Goal: Task Accomplishment & Management: Use online tool/utility

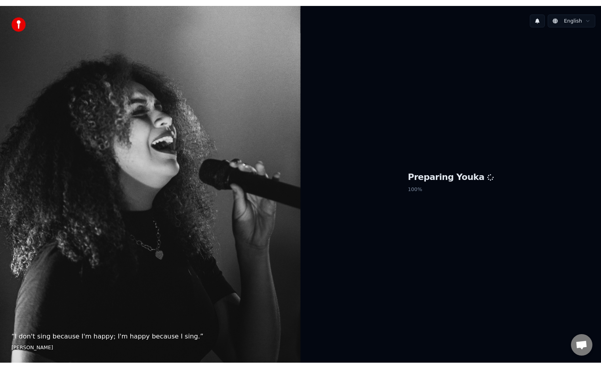
scroll to position [106, 0]
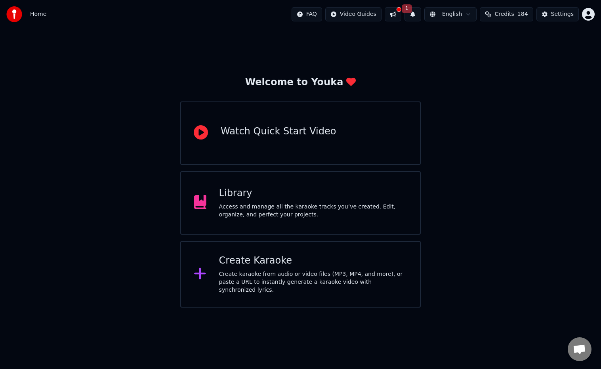
click at [234, 271] on div "Create Karaoke Create karaoke from audio or video files (MP3, MP4, and more), o…" at bounding box center [313, 274] width 188 height 40
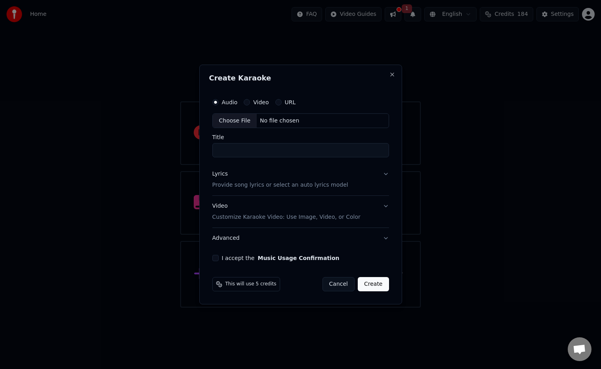
click at [280, 122] on div "No file chosen" at bounding box center [280, 121] width 46 height 8
type input "**********"
click at [215, 257] on button "I accept the Music Usage Confirmation" at bounding box center [214, 258] width 6 height 6
click at [385, 175] on button "Lyrics Provide song lyrics or select an auto lyrics model" at bounding box center [301, 180] width 180 height 32
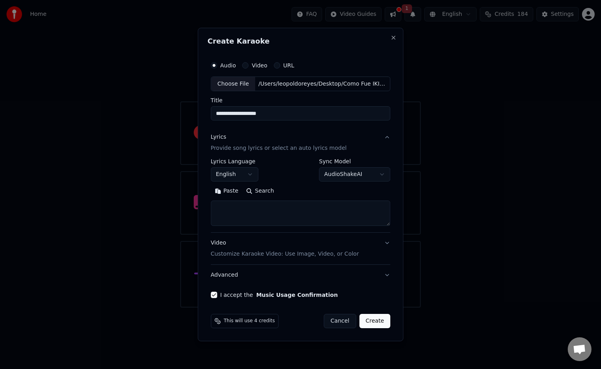
click at [375, 174] on body "Home FAQ Video Guides 1 English Credits 184 Settings Welcome to Youka Watch Qui…" at bounding box center [300, 153] width 601 height 307
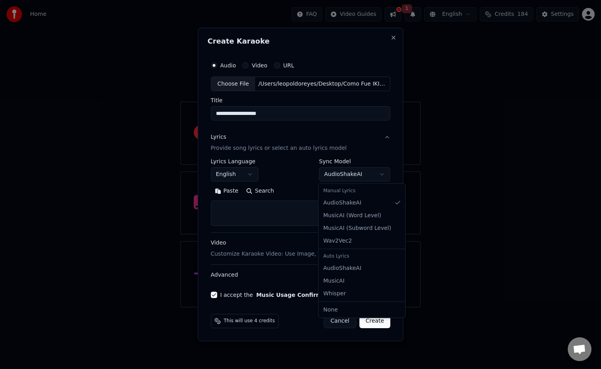
select select "**********"
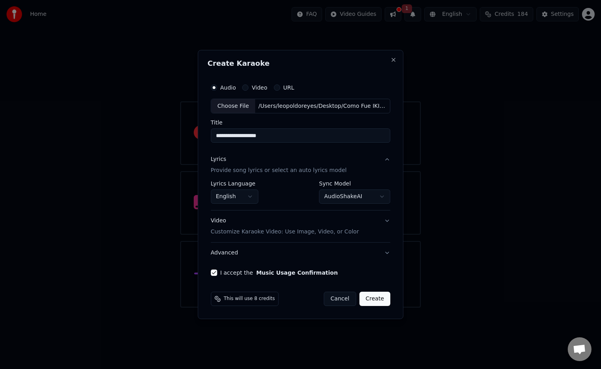
click at [377, 299] on button "Create" at bounding box center [374, 298] width 31 height 14
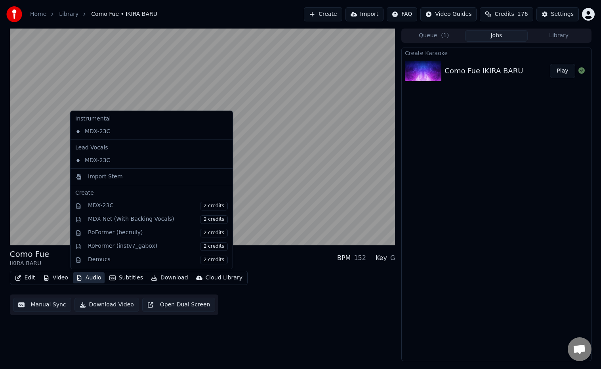
click at [89, 276] on button "Audio" at bounding box center [89, 277] width 32 height 11
click at [276, 272] on div "Edit Video Audio Subtitles Download Cloud Library Manual Sync Download Video Op…" at bounding box center [202, 292] width 385 height 44
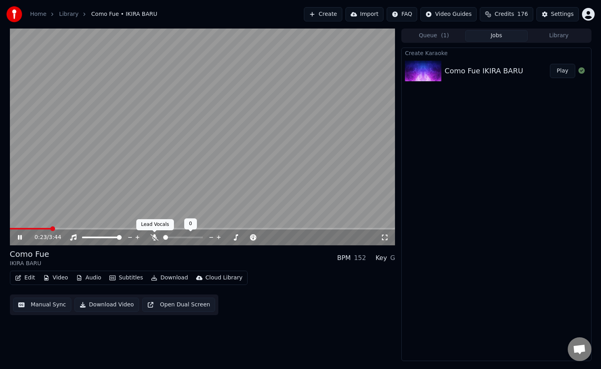
click at [154, 237] on icon at bounding box center [154, 237] width 8 height 6
click at [19, 238] on icon at bounding box center [25, 237] width 19 height 6
click at [557, 70] on button "Play" at bounding box center [562, 71] width 25 height 14
click at [29, 278] on button "Edit" at bounding box center [25, 277] width 27 height 11
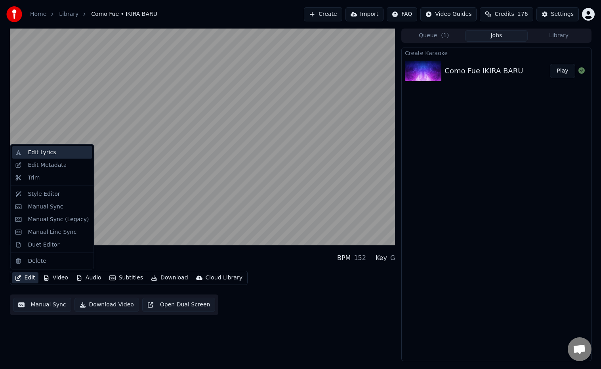
click at [41, 153] on div "Edit Lyrics" at bounding box center [42, 152] width 28 height 8
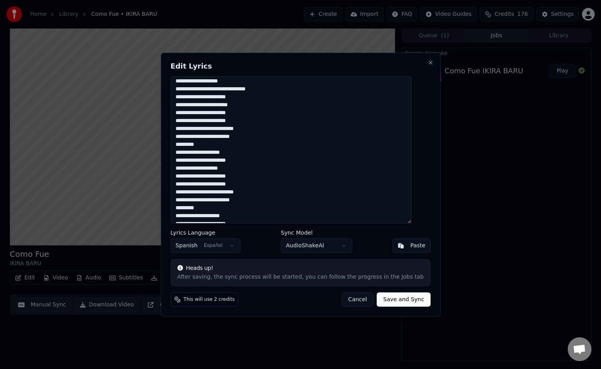
scroll to position [42, 0]
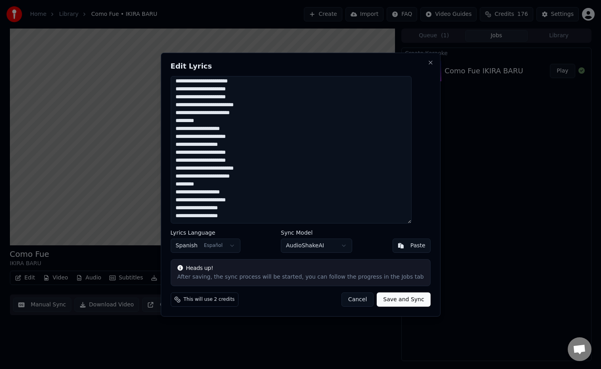
click at [348, 301] on button "Cancel" at bounding box center [357, 299] width 32 height 14
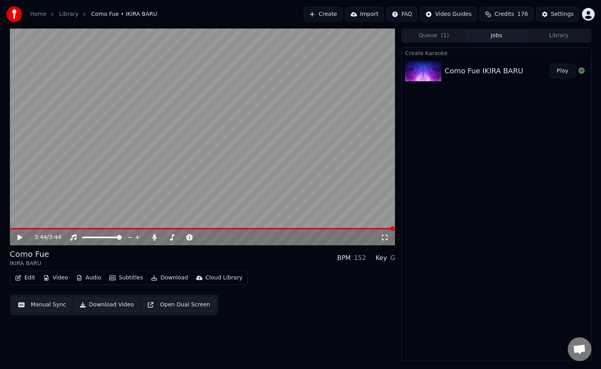
click at [20, 238] on icon at bounding box center [19, 237] width 5 height 6
click at [227, 236] on icon at bounding box center [229, 237] width 8 height 8
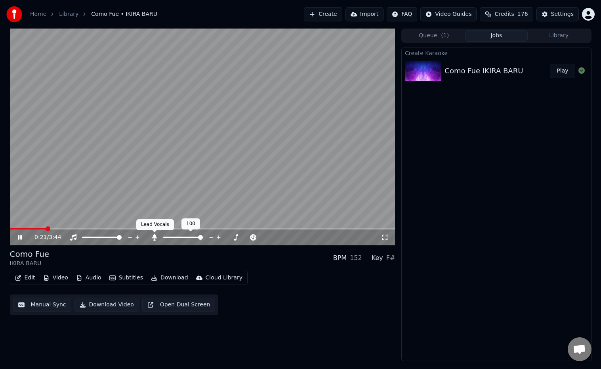
click at [155, 238] on icon at bounding box center [154, 237] width 4 height 6
click at [20, 236] on icon at bounding box center [25, 237] width 19 height 6
click at [161, 277] on button "Download" at bounding box center [170, 277] width 44 height 11
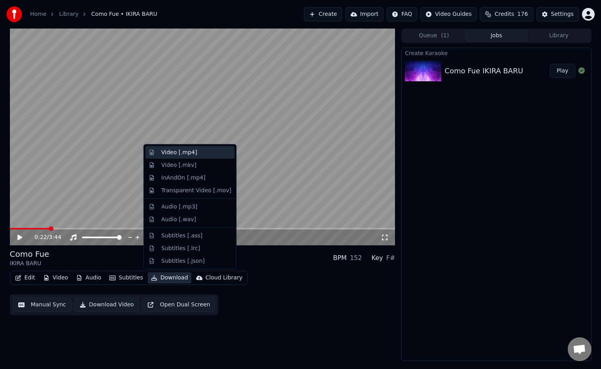
click at [181, 152] on div "Video [.mp4]" at bounding box center [179, 152] width 36 height 8
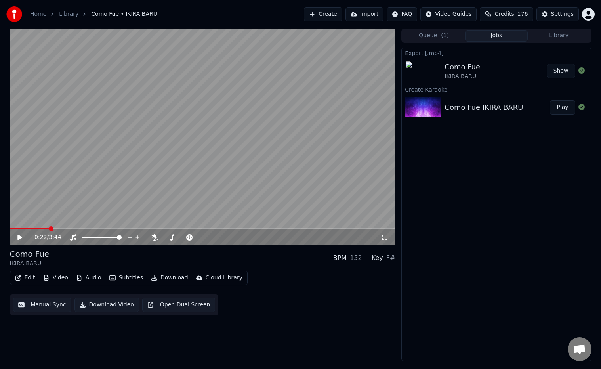
click at [563, 70] on button "Show" at bounding box center [560, 71] width 29 height 14
